Goal: Book appointment/travel/reservation

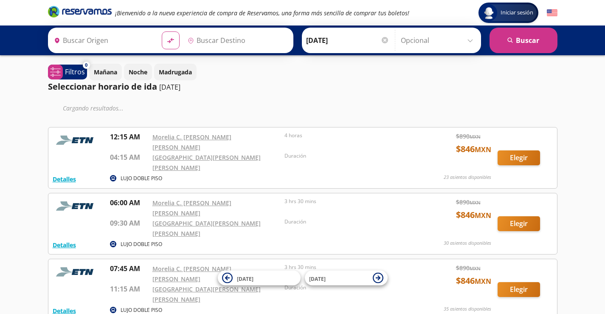
type input "[GEOGRAPHIC_DATA], [GEOGRAPHIC_DATA]"
type input "[GEOGRAPHIC_DATA][PERSON_NAME][PERSON_NAME], [GEOGRAPHIC_DATA]"
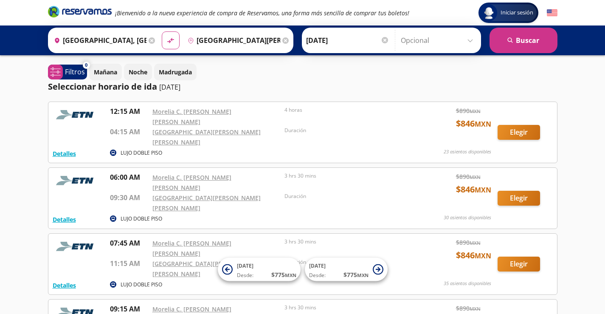
click at [326, 39] on input "[DATE]" at bounding box center [347, 40] width 83 height 21
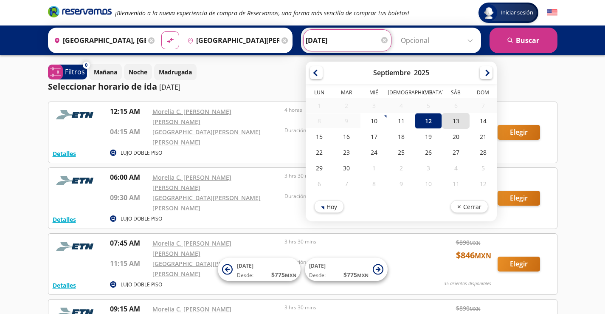
click at [469, 121] on div "13" at bounding box center [455, 121] width 27 height 16
type input "[DATE]"
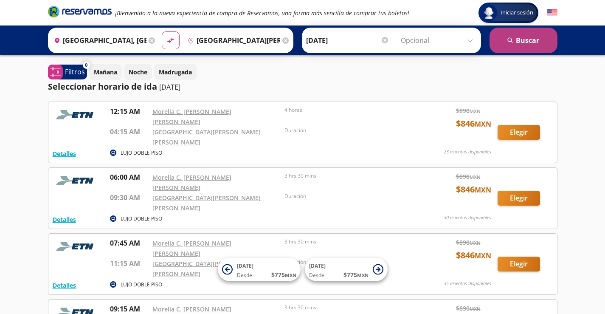
click at [518, 39] on button "search [GEOGRAPHIC_DATA]" at bounding box center [523, 40] width 68 height 25
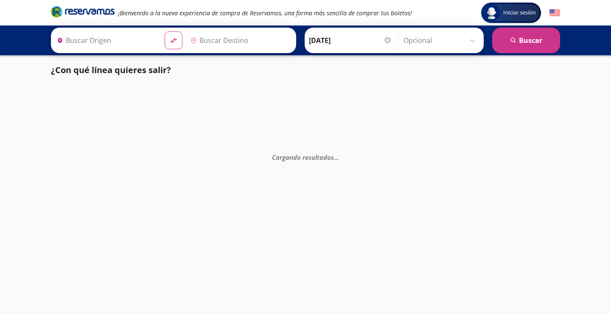
type input "[GEOGRAPHIC_DATA], [GEOGRAPHIC_DATA]"
type input "[GEOGRAPHIC_DATA][PERSON_NAME][PERSON_NAME], [GEOGRAPHIC_DATA]"
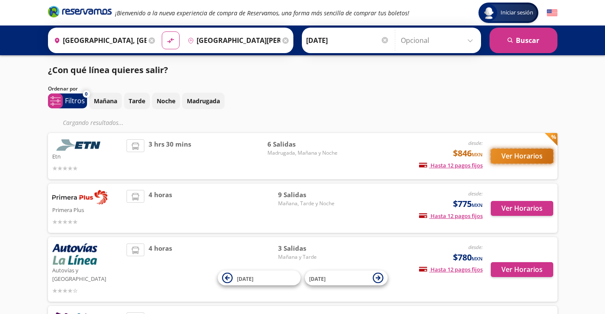
click at [517, 155] on button "Ver Horarios" at bounding box center [522, 156] width 62 height 15
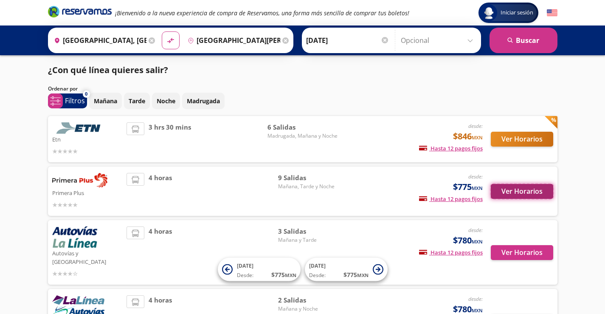
click at [523, 192] on button "Ver Horarios" at bounding box center [522, 191] width 62 height 15
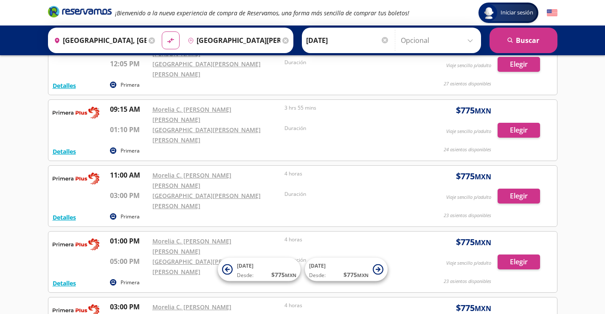
scroll to position [255, 0]
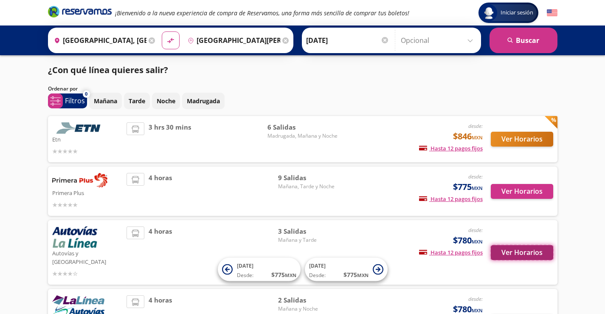
click at [511, 248] on button "Ver Horarios" at bounding box center [522, 252] width 62 height 15
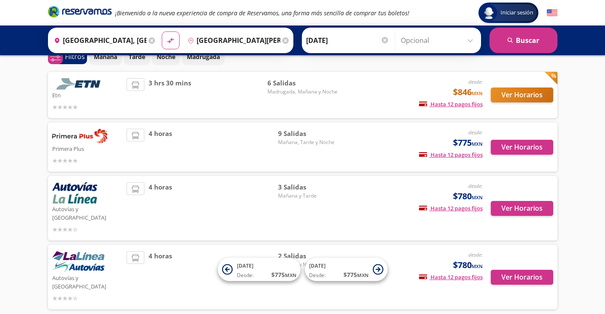
scroll to position [70, 0]
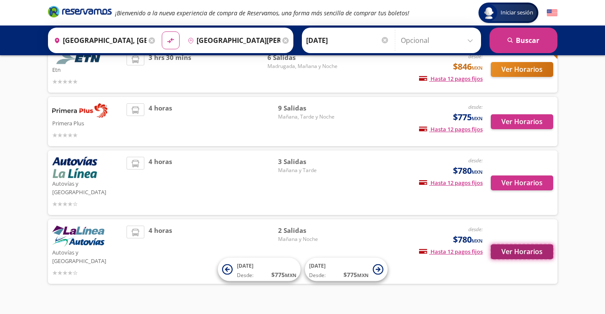
click at [516, 244] on button "Ver Horarios" at bounding box center [522, 251] width 62 height 15
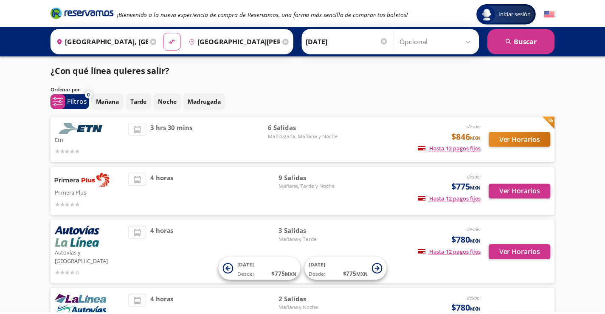
scroll to position [70, 0]
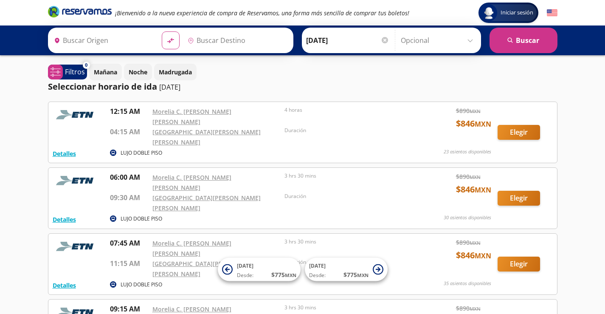
type input "[GEOGRAPHIC_DATA], [GEOGRAPHIC_DATA]"
type input "[GEOGRAPHIC_DATA][PERSON_NAME][PERSON_NAME], [GEOGRAPHIC_DATA]"
